Goal: Transaction & Acquisition: Purchase product/service

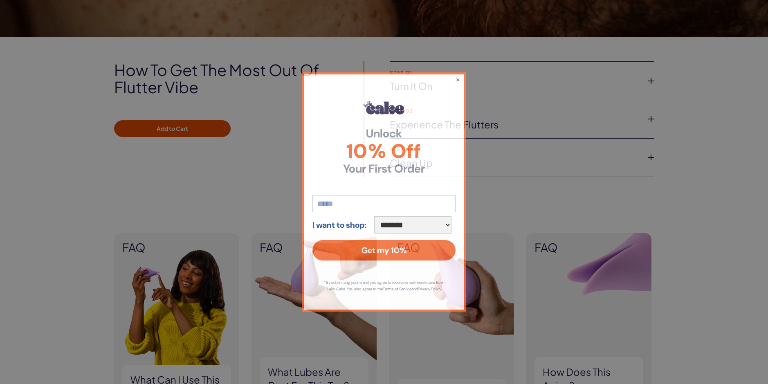
scroll to position [614, 0]
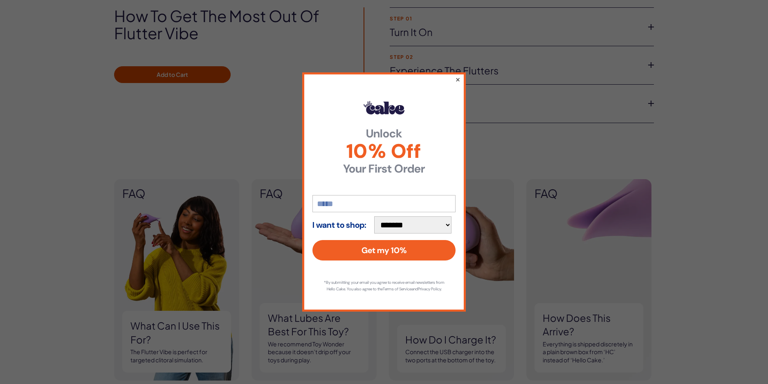
click at [458, 76] on button "×" at bounding box center [457, 79] width 5 height 10
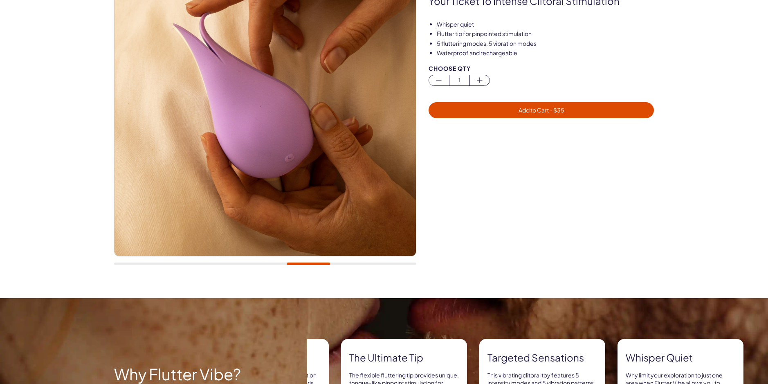
scroll to position [0, 0]
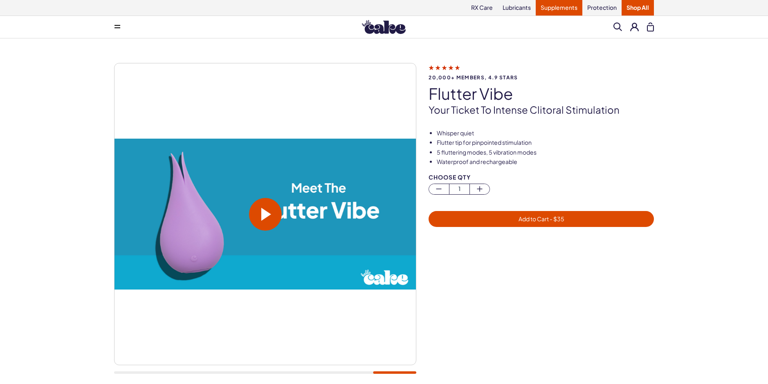
click at [562, 6] on link "Supplements" at bounding box center [559, 8] width 47 height 16
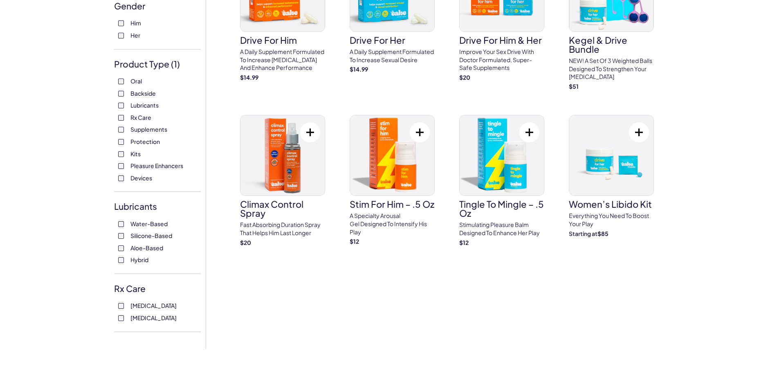
scroll to position [123, 0]
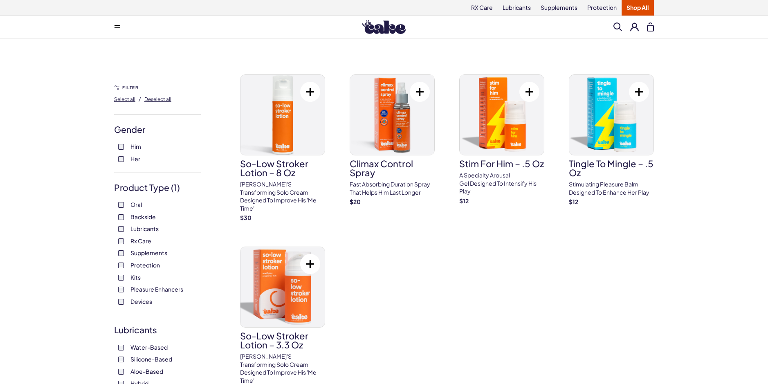
click at [641, 6] on link "Shop All" at bounding box center [638, 8] width 32 height 16
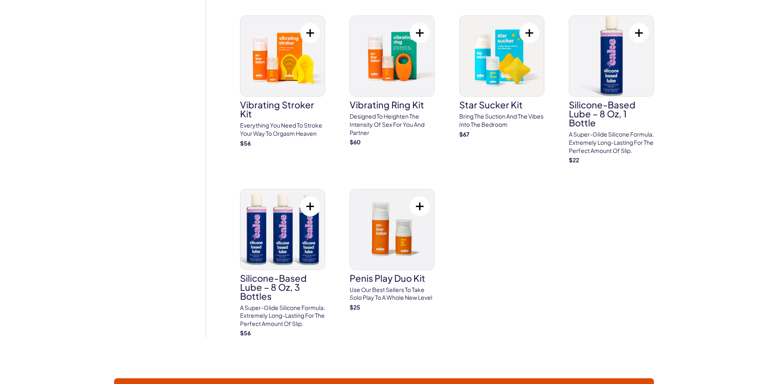
scroll to position [3150, 0]
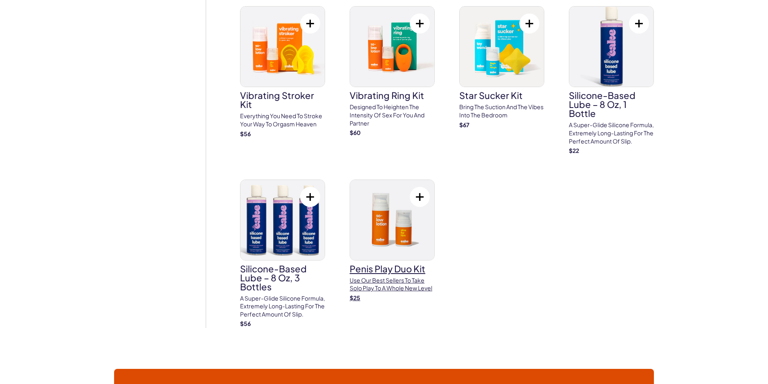
click at [405, 227] on img at bounding box center [392, 220] width 84 height 80
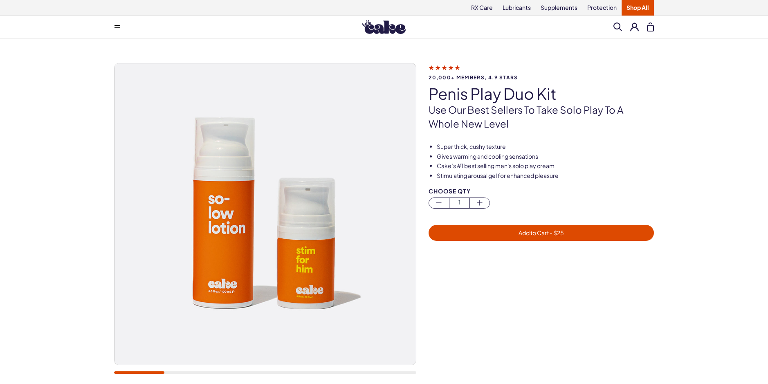
click at [393, 372] on div at bounding box center [265, 372] width 302 height 2
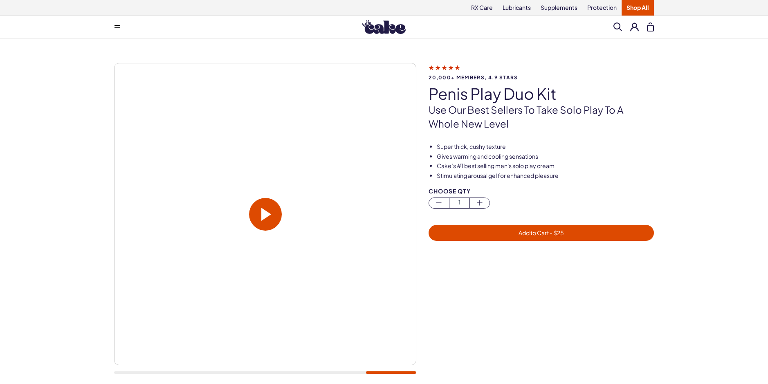
click at [263, 219] on span at bounding box center [266, 214] width 10 height 13
